Goal: Navigation & Orientation: Find specific page/section

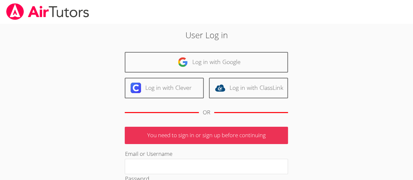
type input "Deniseandrews@airtutors.org"
click at [332, 80] on div "User Log in Log in with Google Log in with Clever Log in with ClassLink OR You …" at bounding box center [207, 148] width 310 height 249
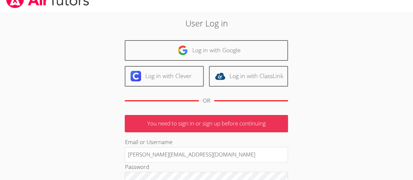
scroll to position [16, 0]
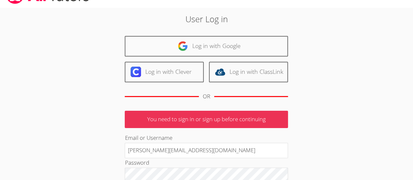
click at [211, 44] on link "Log in with Google" at bounding box center [206, 46] width 163 height 21
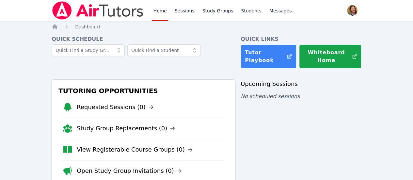
click at [186, 8] on link "Sessions" at bounding box center [185, 10] width 23 height 21
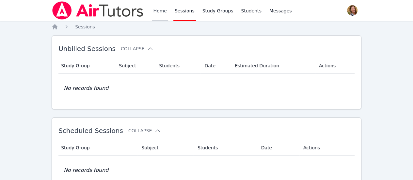
click at [159, 12] on link "Home" at bounding box center [160, 10] width 16 height 21
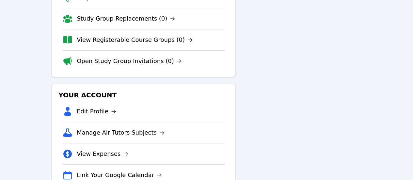
scroll to position [132, 0]
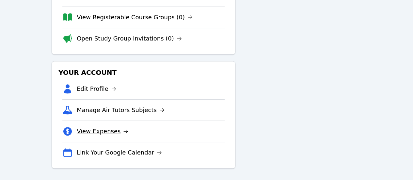
click at [116, 127] on link "View Expenses" at bounding box center [103, 131] width 52 height 9
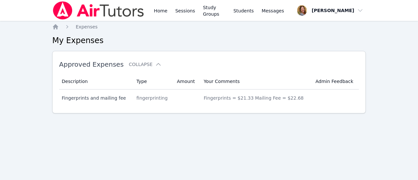
click at [160, 16] on link "Home" at bounding box center [161, 10] width 16 height 21
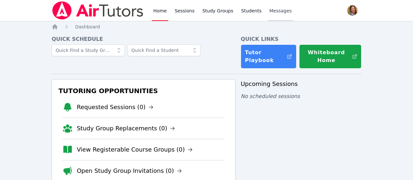
click at [279, 14] on link "Messages" at bounding box center [280, 10] width 25 height 21
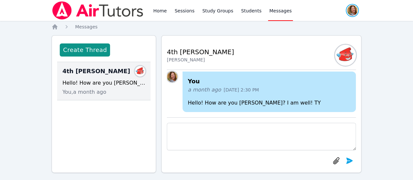
click at [345, 16] on span "button" at bounding box center [352, 10] width 14 height 14
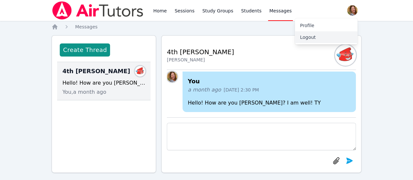
click at [311, 41] on button "Logout" at bounding box center [326, 37] width 63 height 12
